Goal: Navigation & Orientation: Find specific page/section

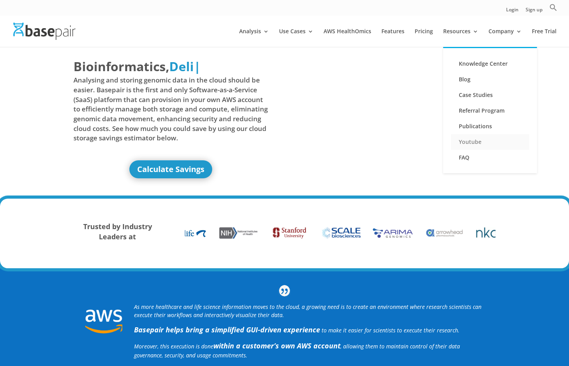
click at [480, 143] on link "Youtube" at bounding box center [490, 142] width 78 height 16
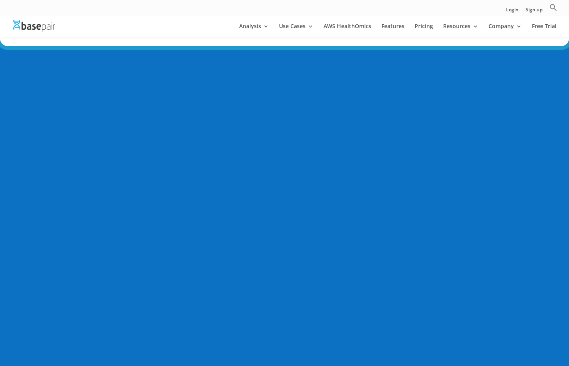
scroll to position [86, 0]
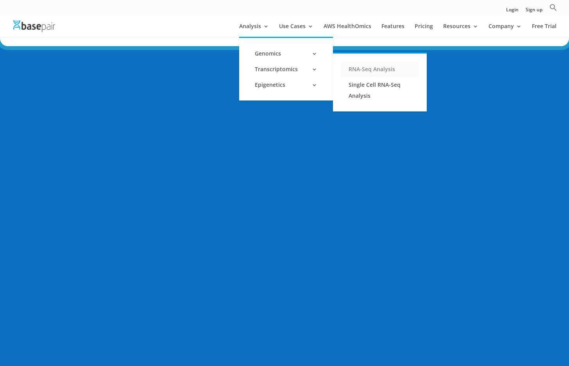
click at [363, 68] on link "RNA-Seq Analysis" at bounding box center [380, 69] width 78 height 16
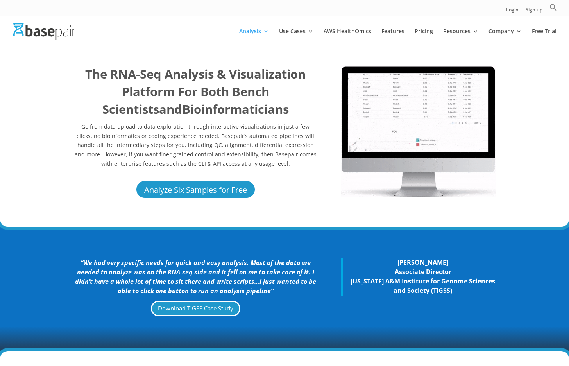
scroll to position [11, 0]
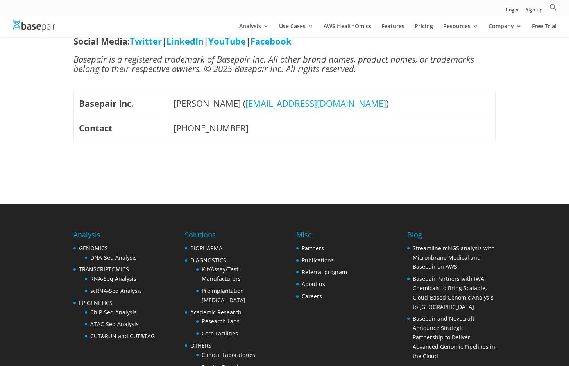
scroll to position [791, 0]
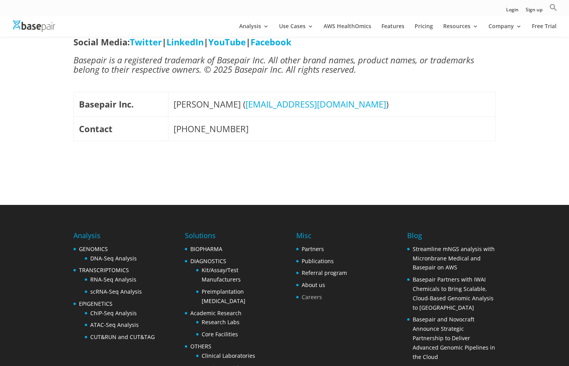
click at [307, 293] on link "Careers" at bounding box center [312, 296] width 20 height 7
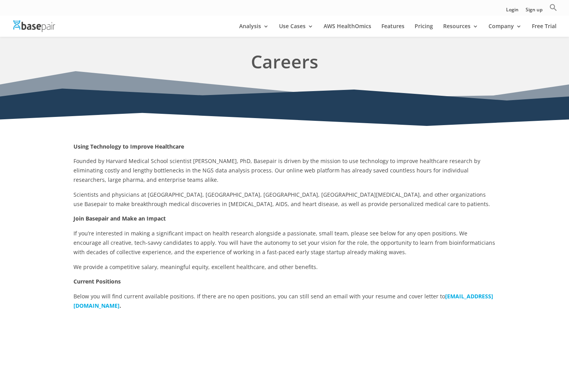
scroll to position [17, 0]
